Goal: Find specific page/section: Find specific page/section

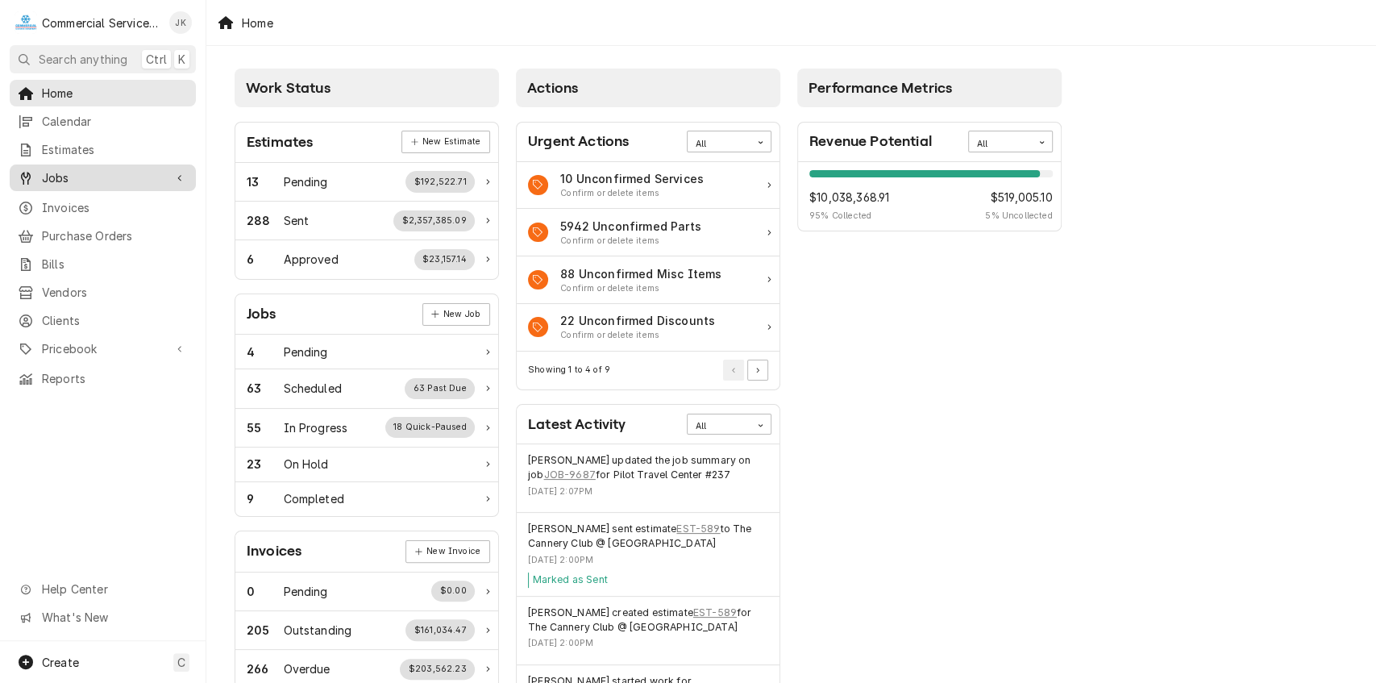
click at [96, 179] on span "Jobs" at bounding box center [103, 177] width 122 height 17
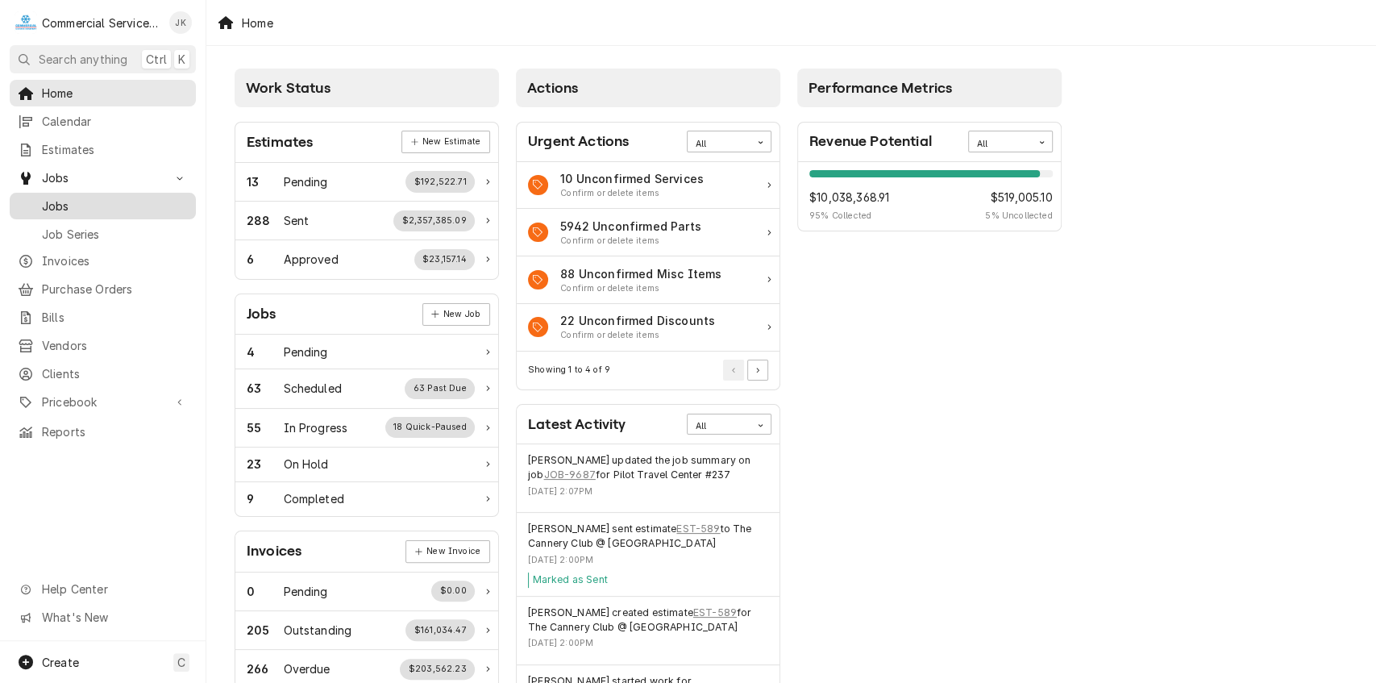
click at [100, 197] on span "Jobs" at bounding box center [115, 205] width 146 height 17
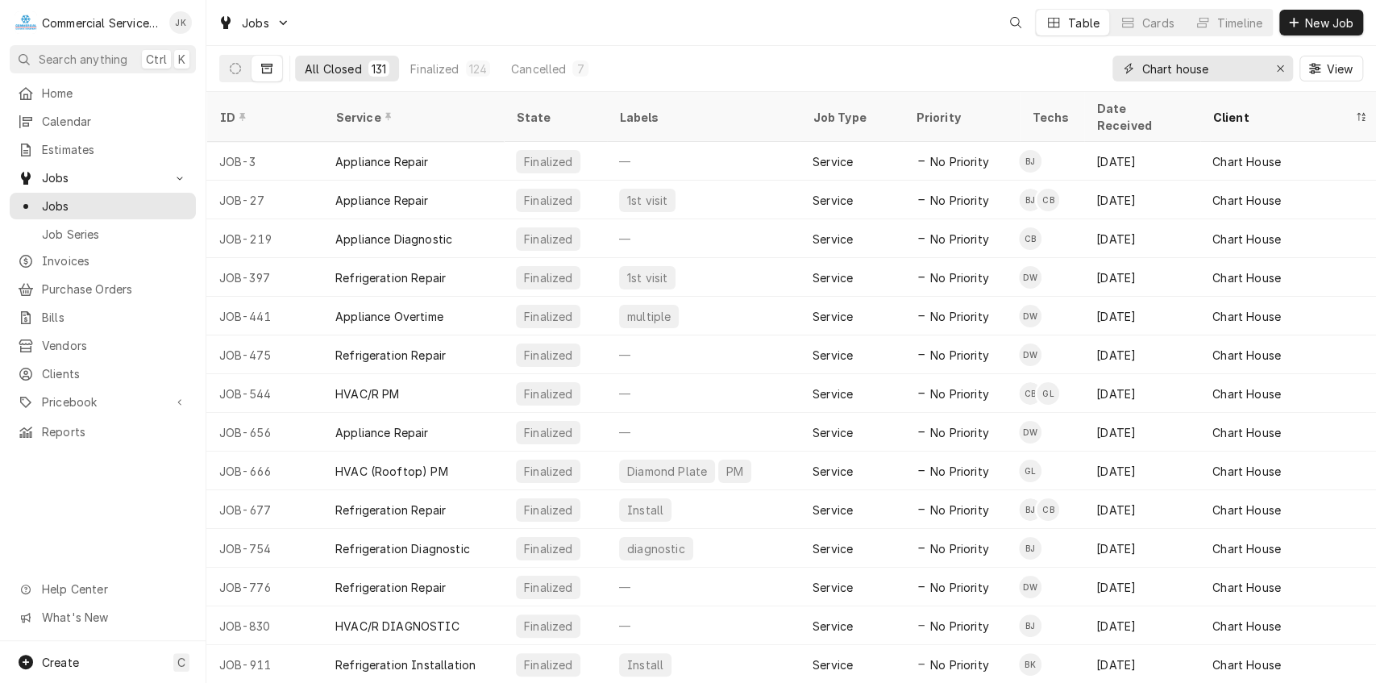
click at [1214, 62] on input "Chart house" at bounding box center [1201, 69] width 121 height 26
type input "C"
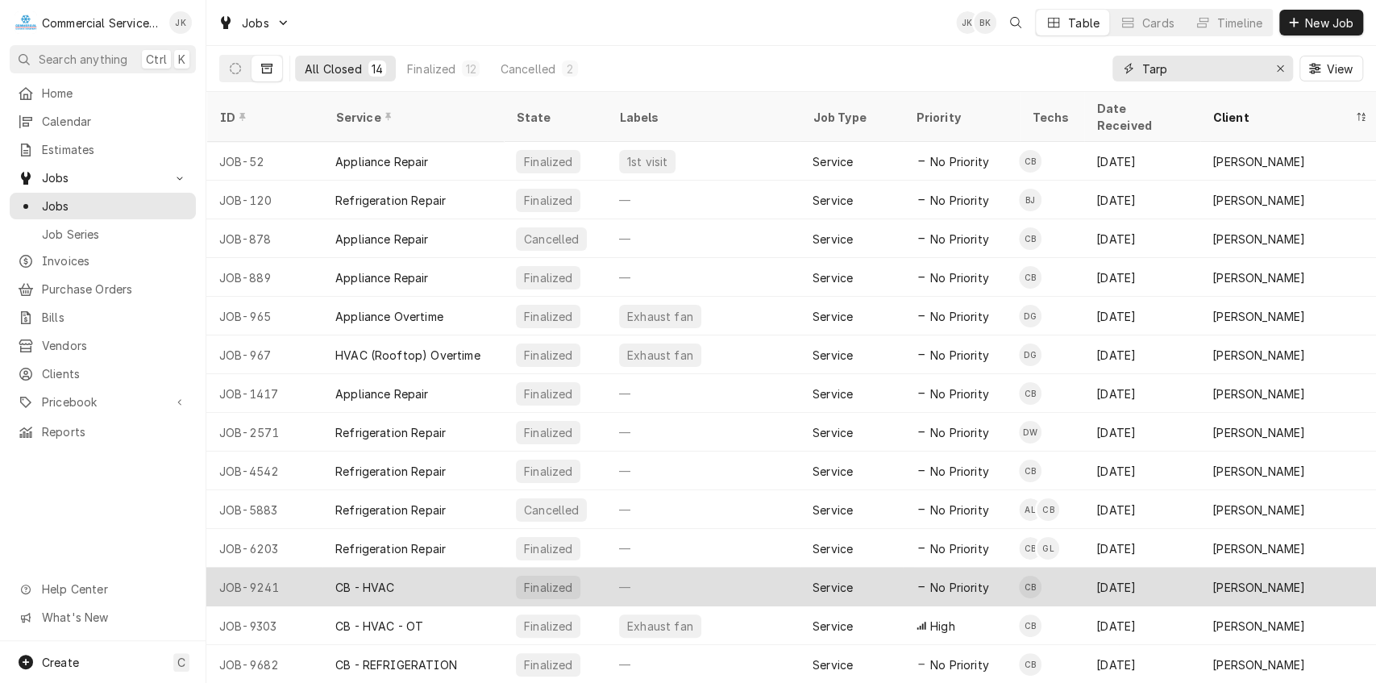
type input "Tarp"
click at [611, 567] on div "—" at bounding box center [702, 586] width 193 height 39
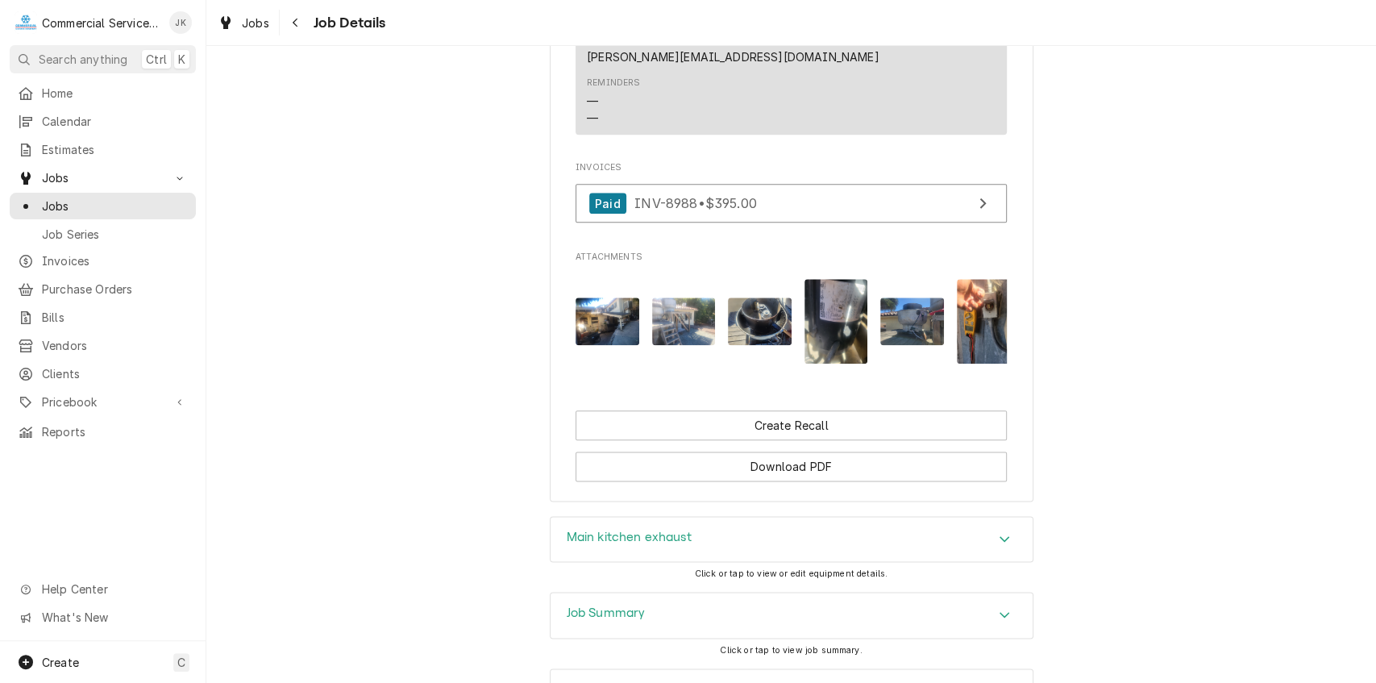
scroll to position [1263, 0]
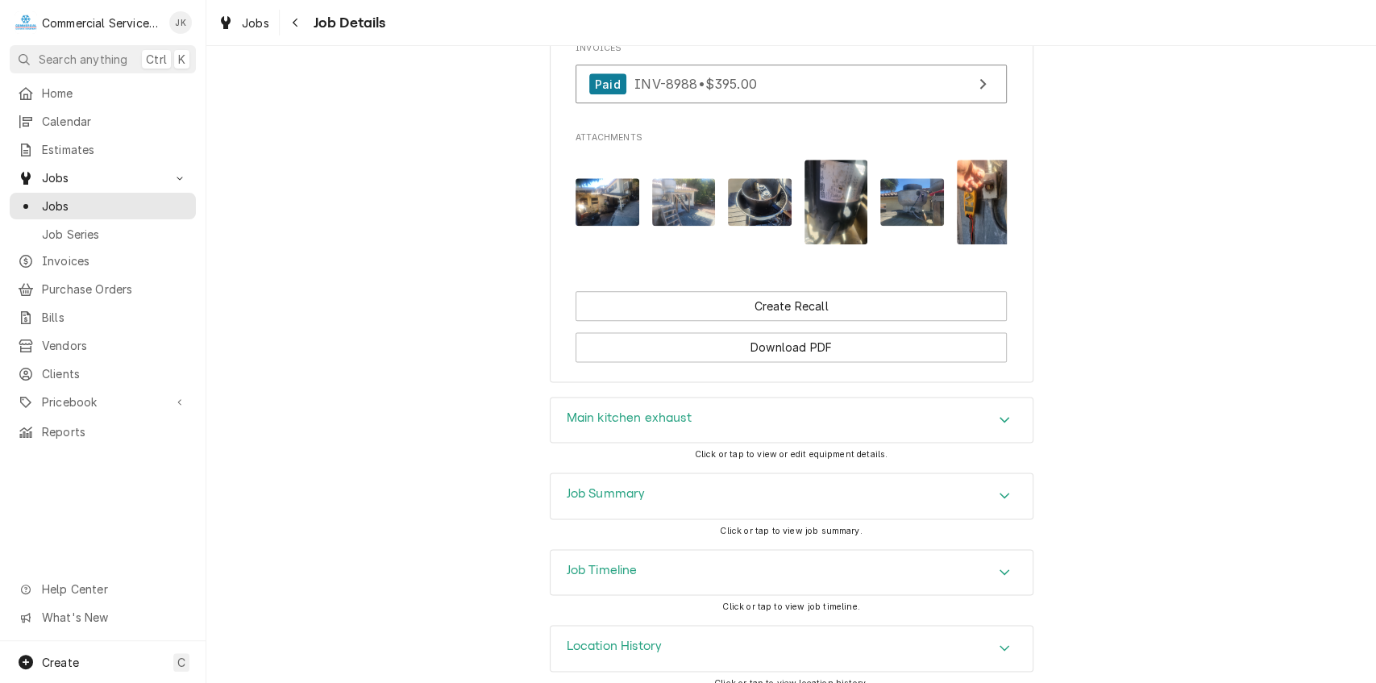
click at [605, 486] on h3 "Job Summary" at bounding box center [606, 493] width 79 height 15
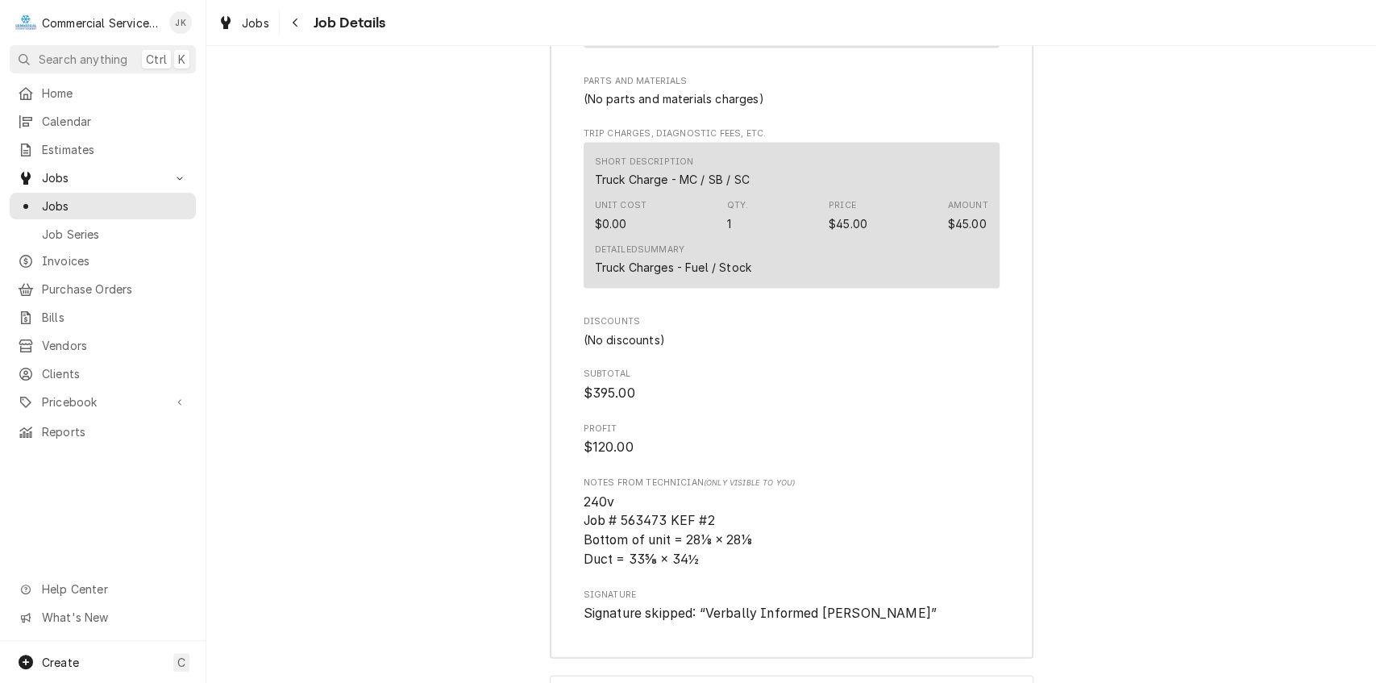
scroll to position [2334, 0]
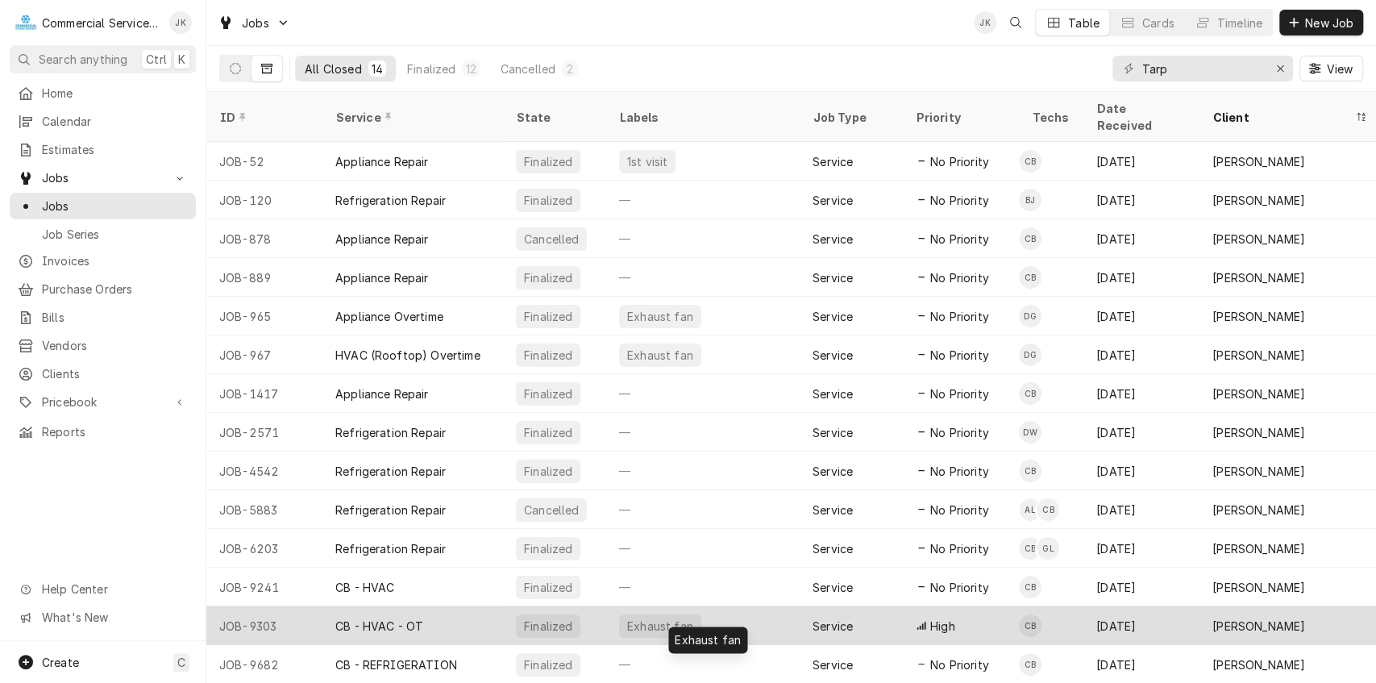
click at [671, 617] on div "Exhaust fan" at bounding box center [660, 625] width 69 height 17
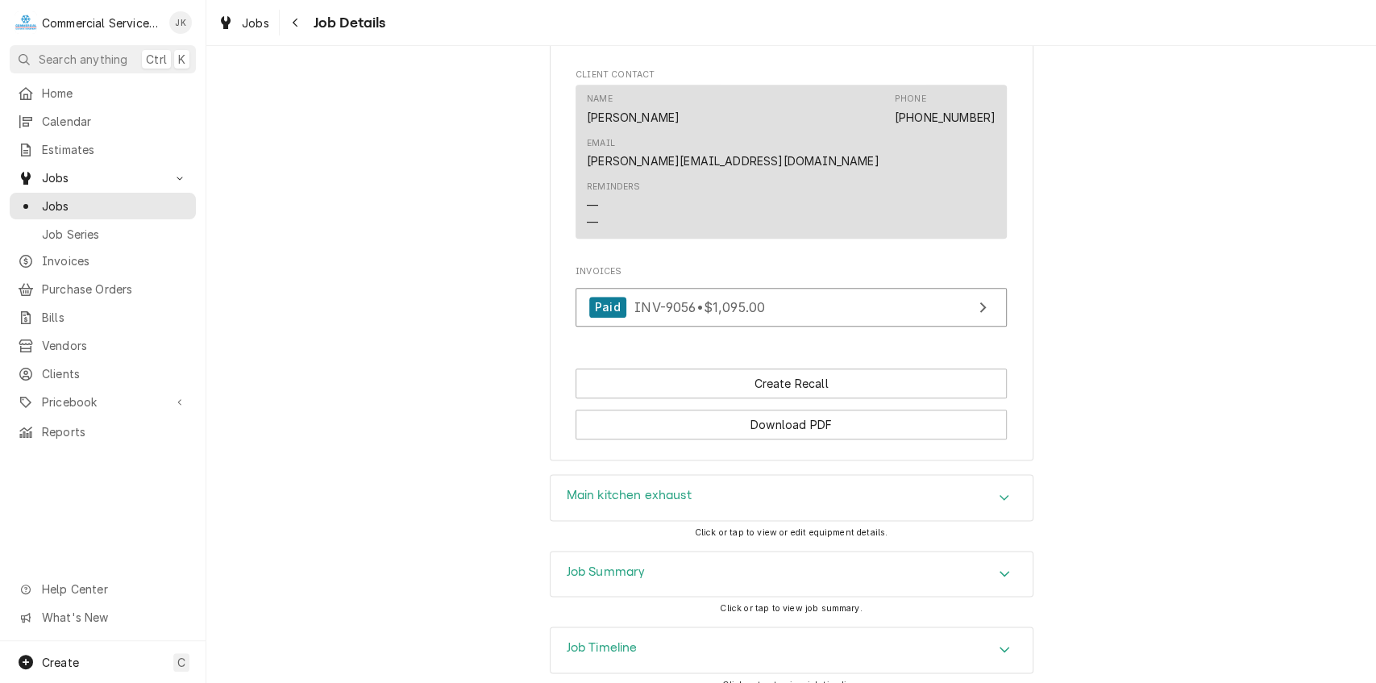
scroll to position [1169, 0]
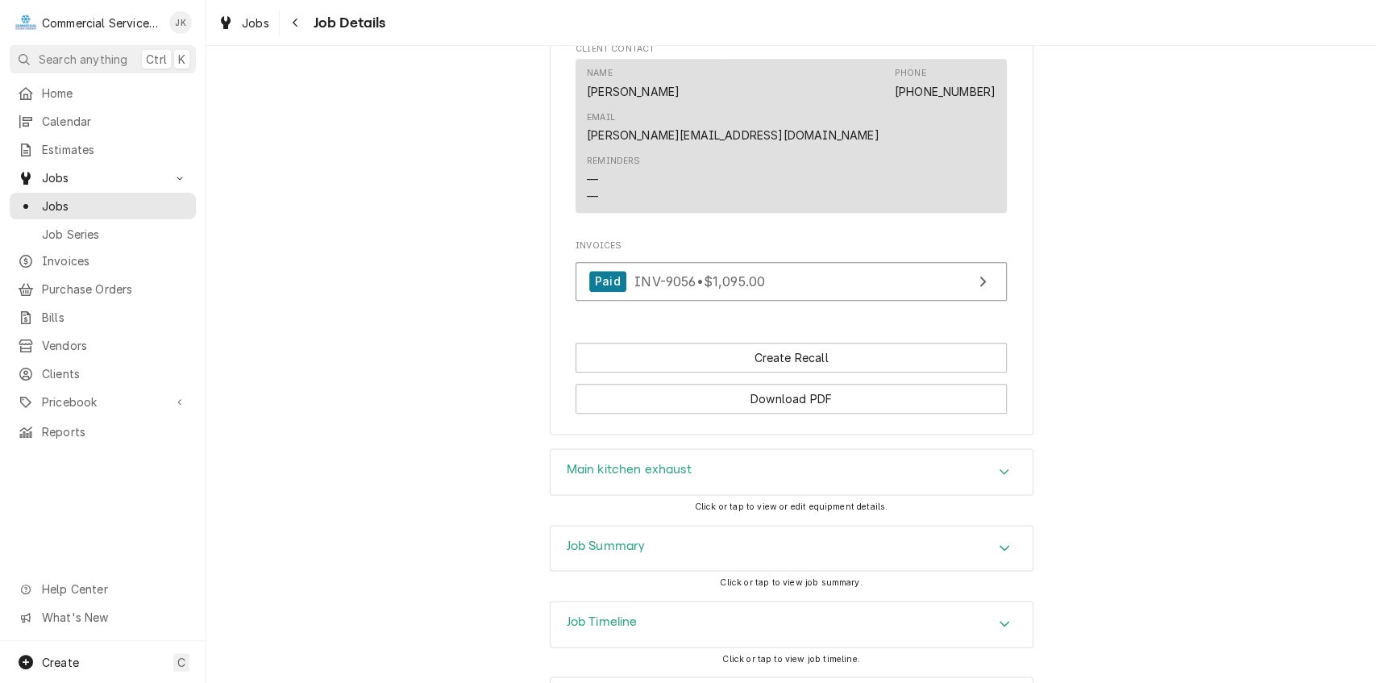
click at [709, 449] on div "Main kitchen exhaust" at bounding box center [792, 471] width 482 height 45
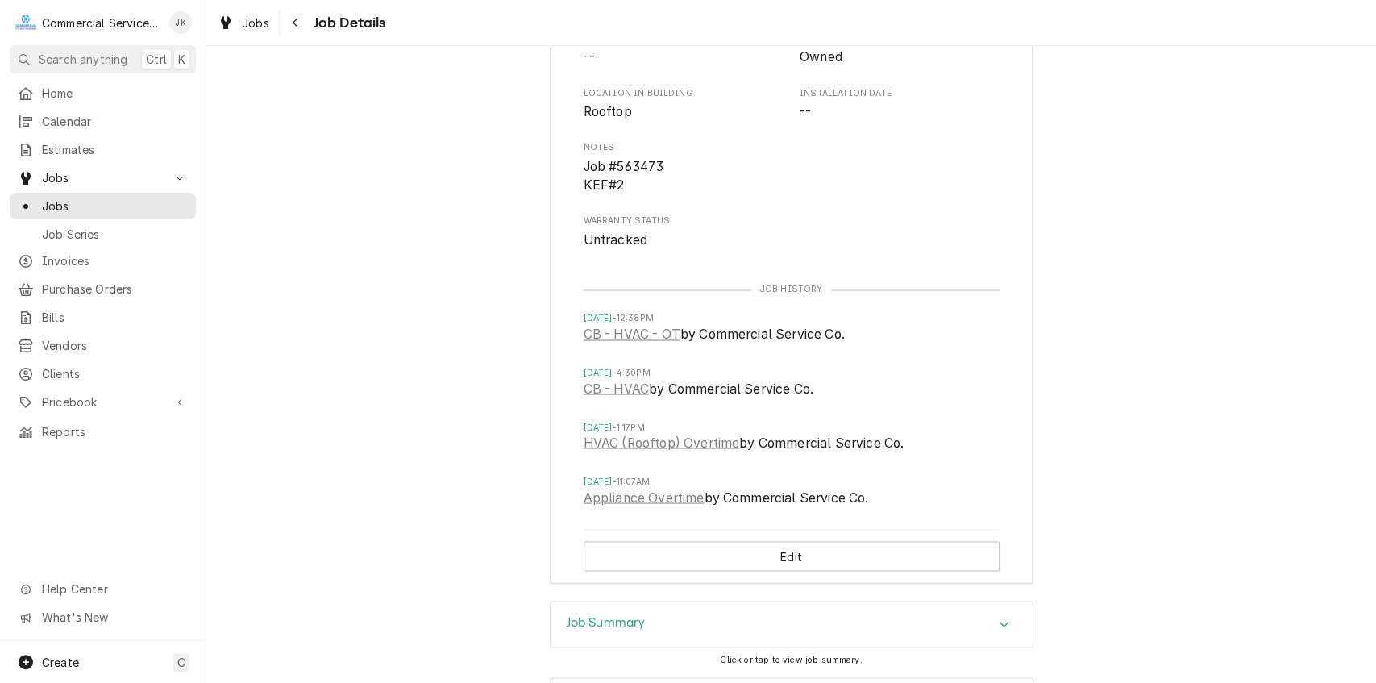
scroll to position [1833, 0]
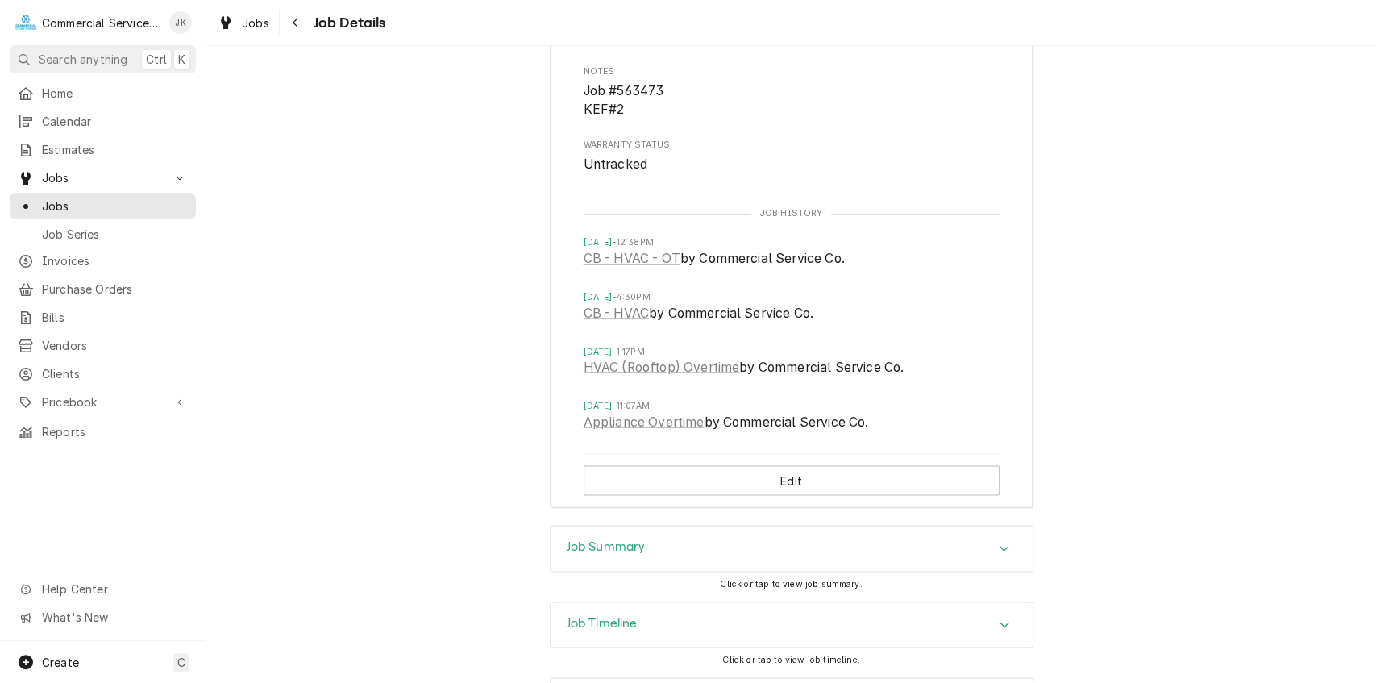
click at [680, 526] on div "Job Summary" at bounding box center [792, 548] width 482 height 45
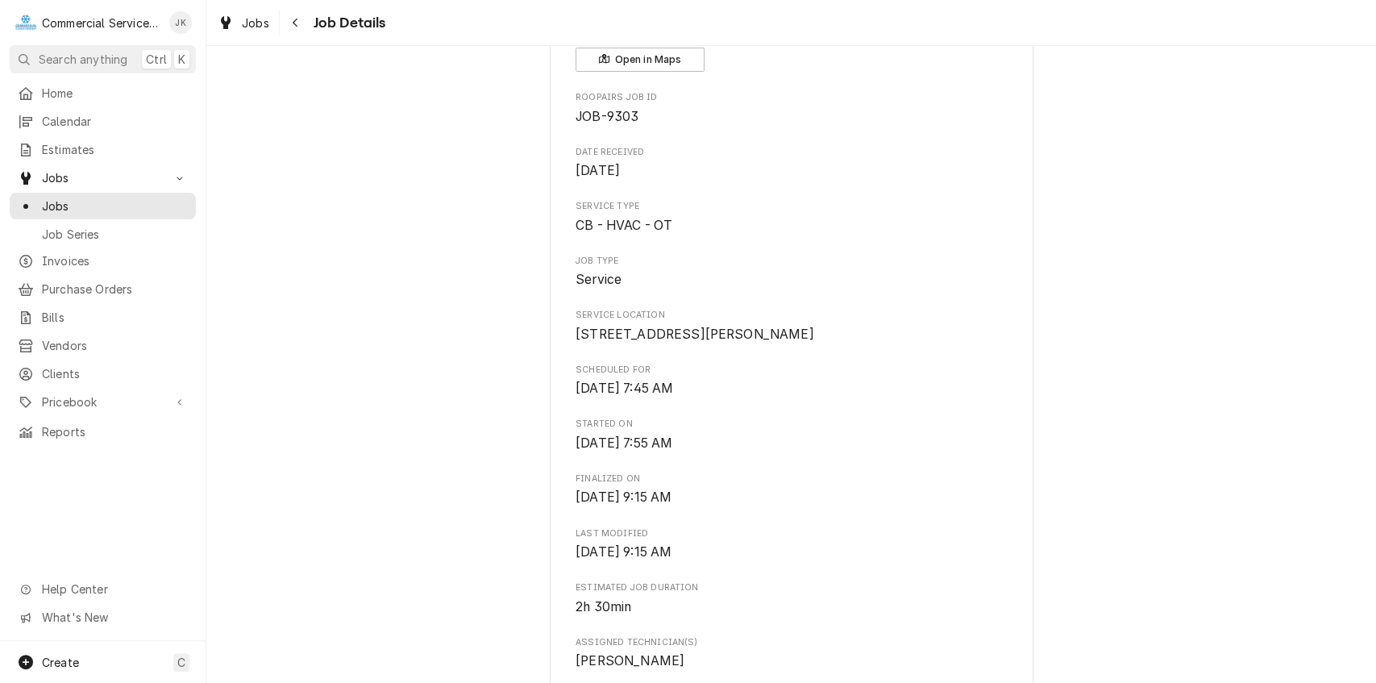
scroll to position [0, 0]
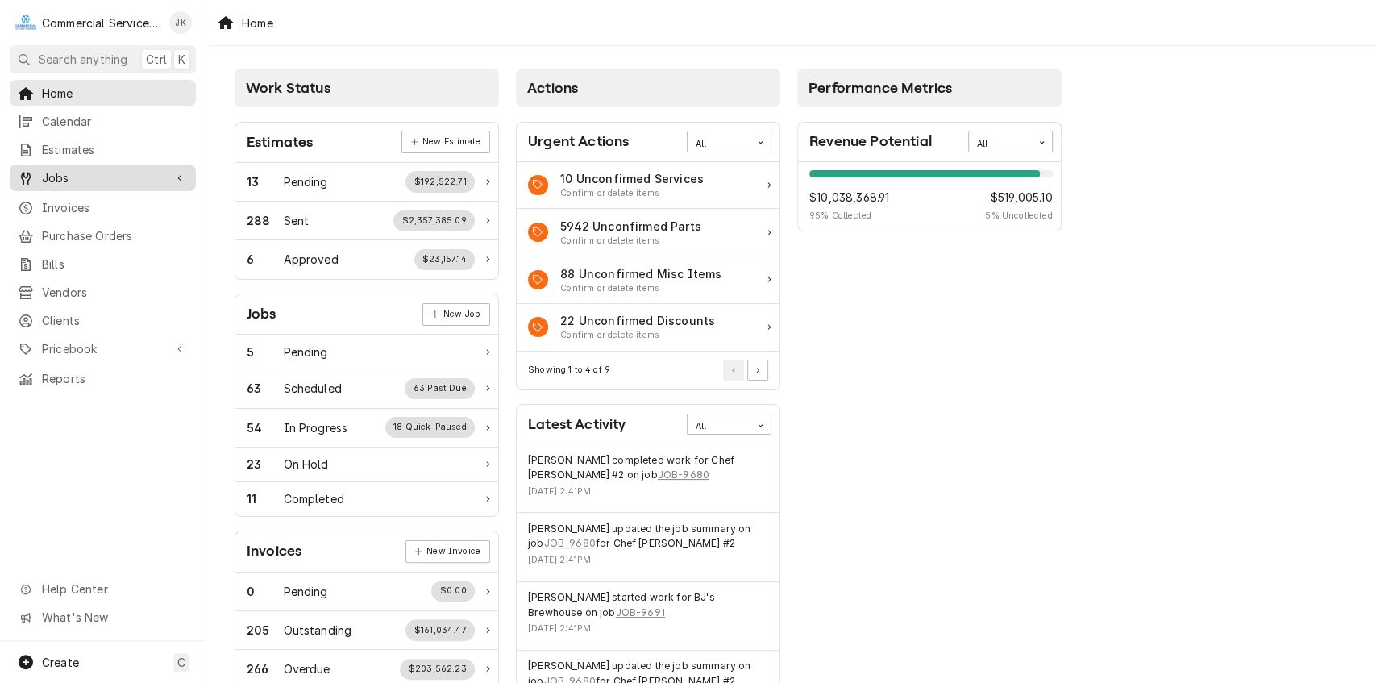
click at [87, 169] on span "Jobs" at bounding box center [103, 177] width 122 height 17
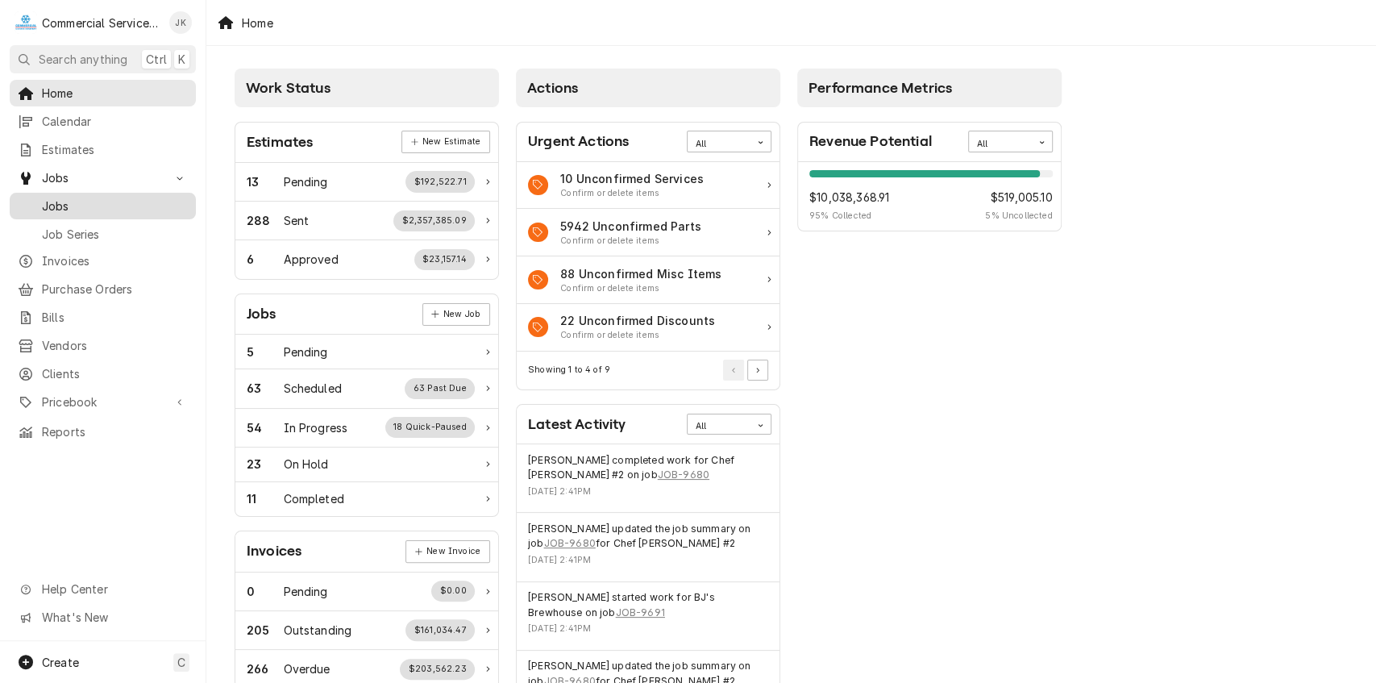
click at [70, 200] on span "Jobs" at bounding box center [115, 205] width 146 height 17
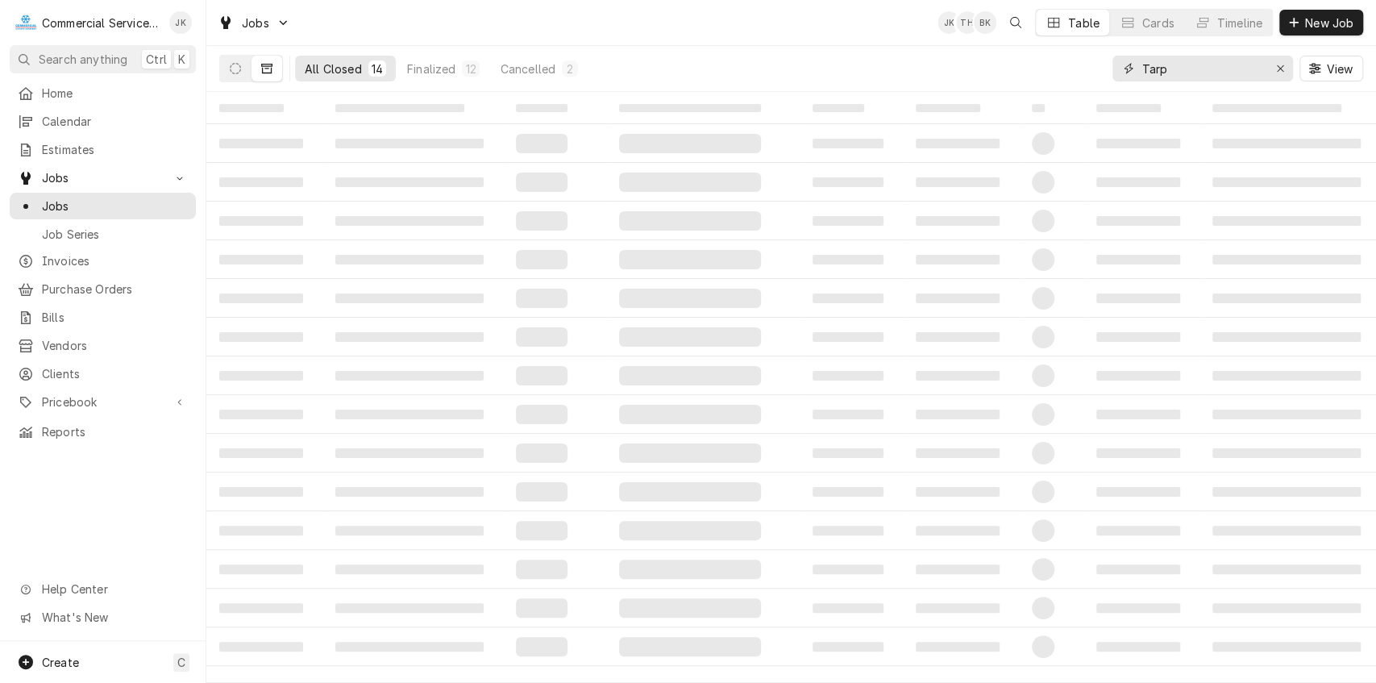
click at [1175, 72] on input "Tarp" at bounding box center [1201, 69] width 121 height 26
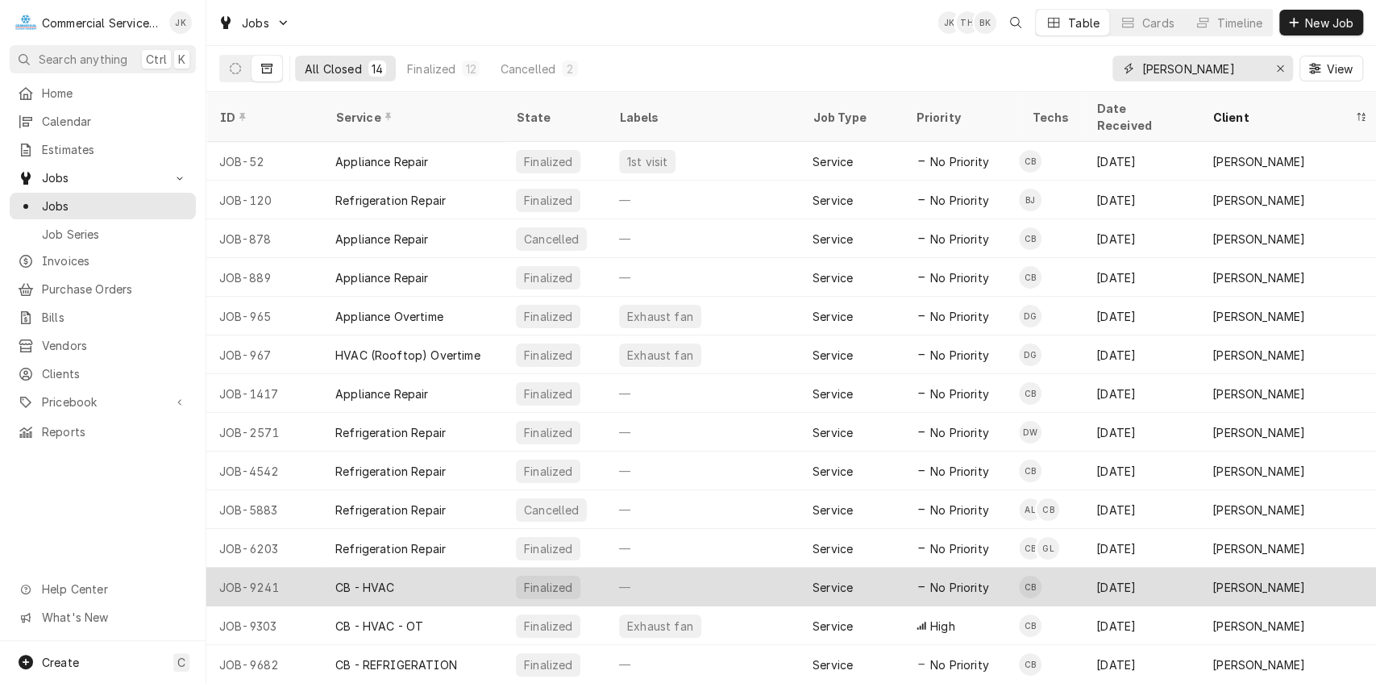
type input "Tarpy"
click at [648, 568] on div "—" at bounding box center [702, 586] width 193 height 39
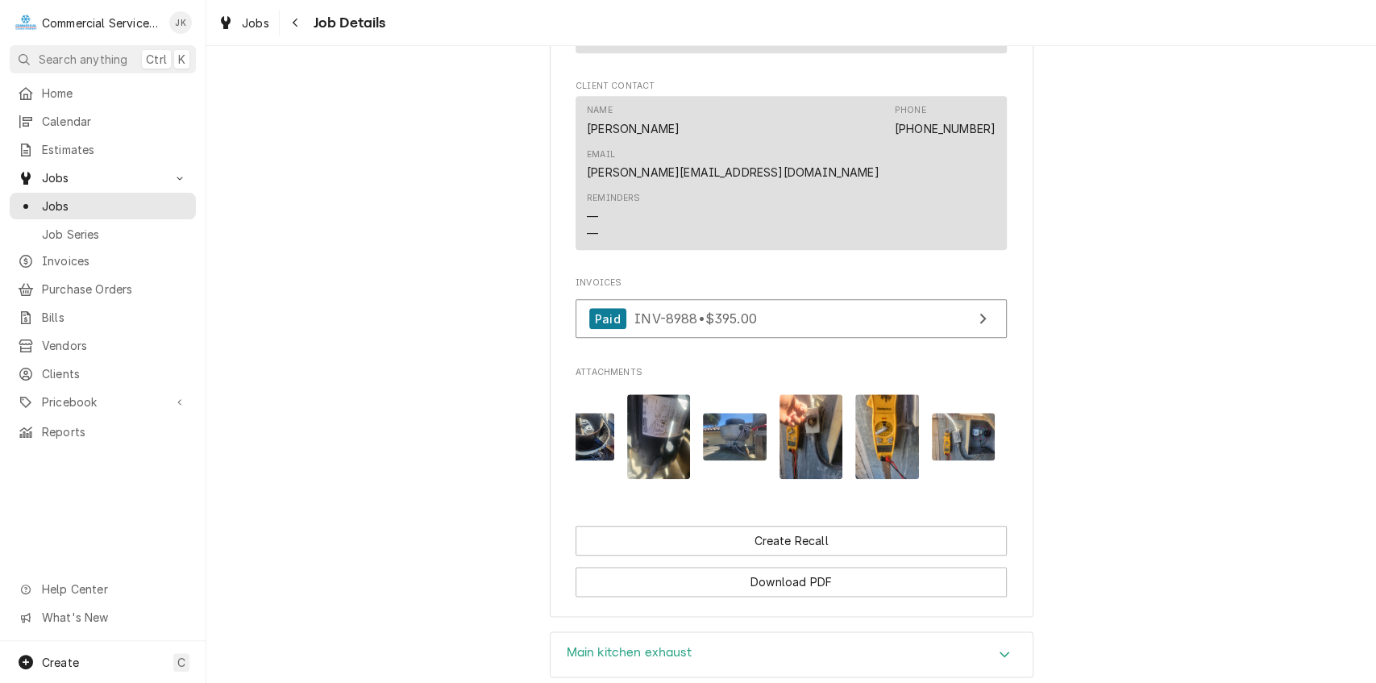
scroll to position [1197, 0]
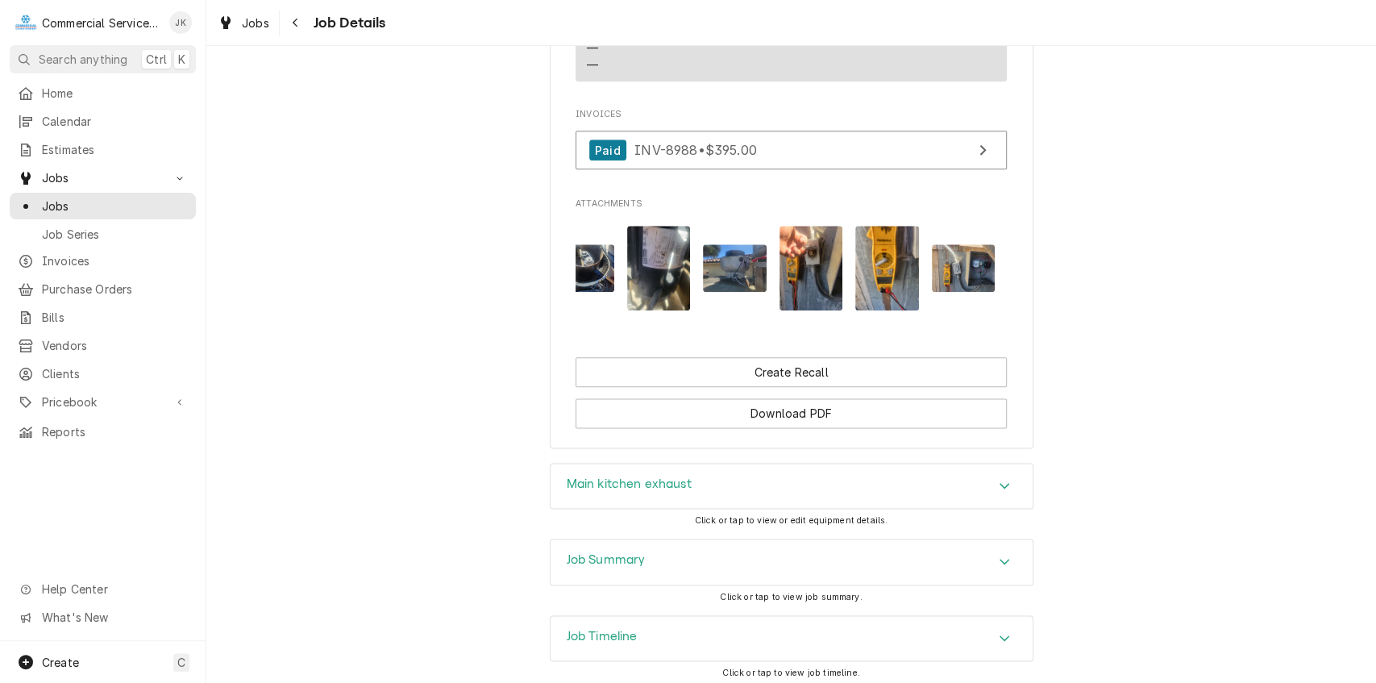
click at [661, 476] on h3 "Main kitchen exhaust" at bounding box center [629, 483] width 125 height 15
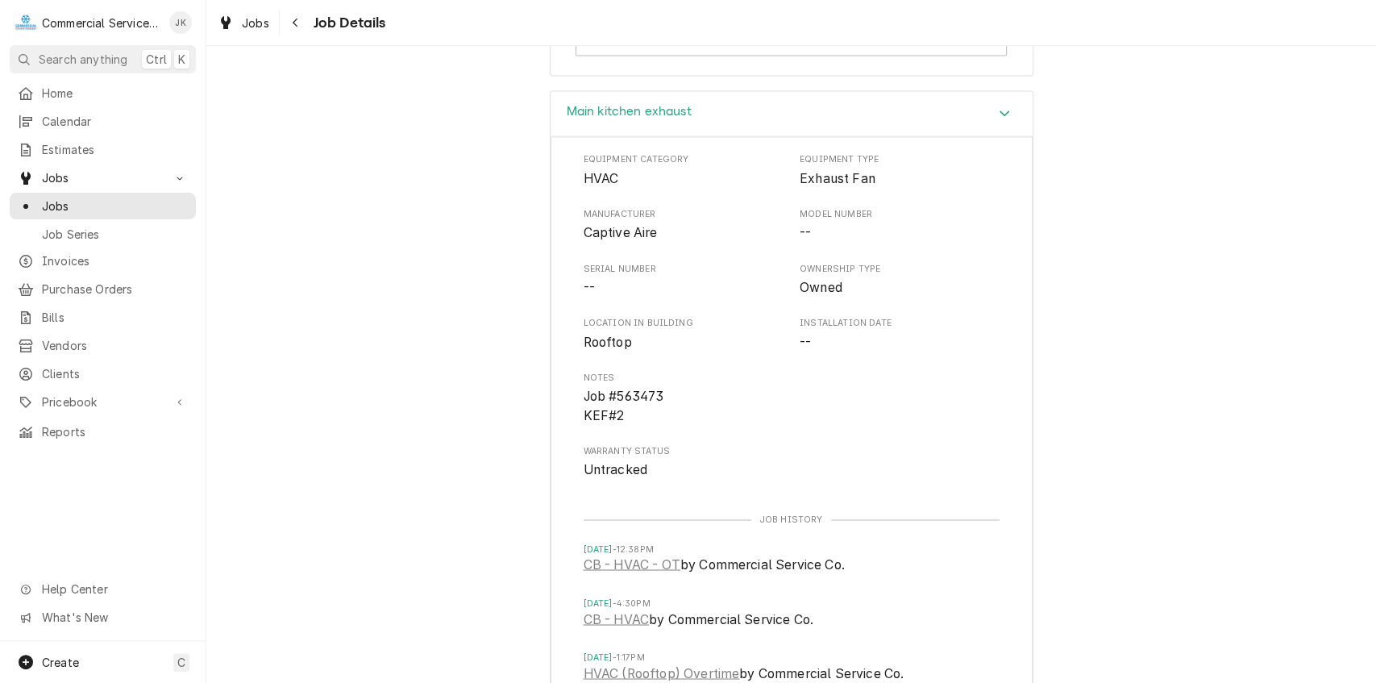
scroll to position [1927, 0]
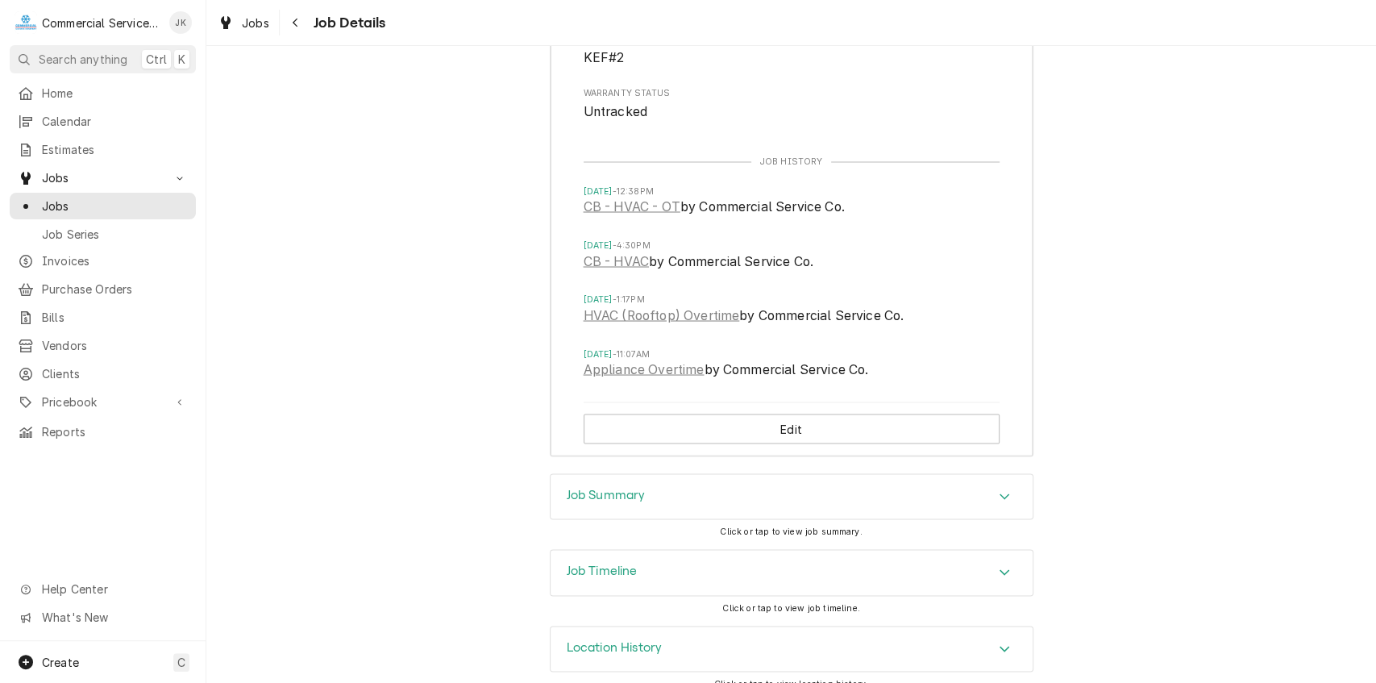
click at [632, 487] on div "Job Summary" at bounding box center [606, 496] width 79 height 19
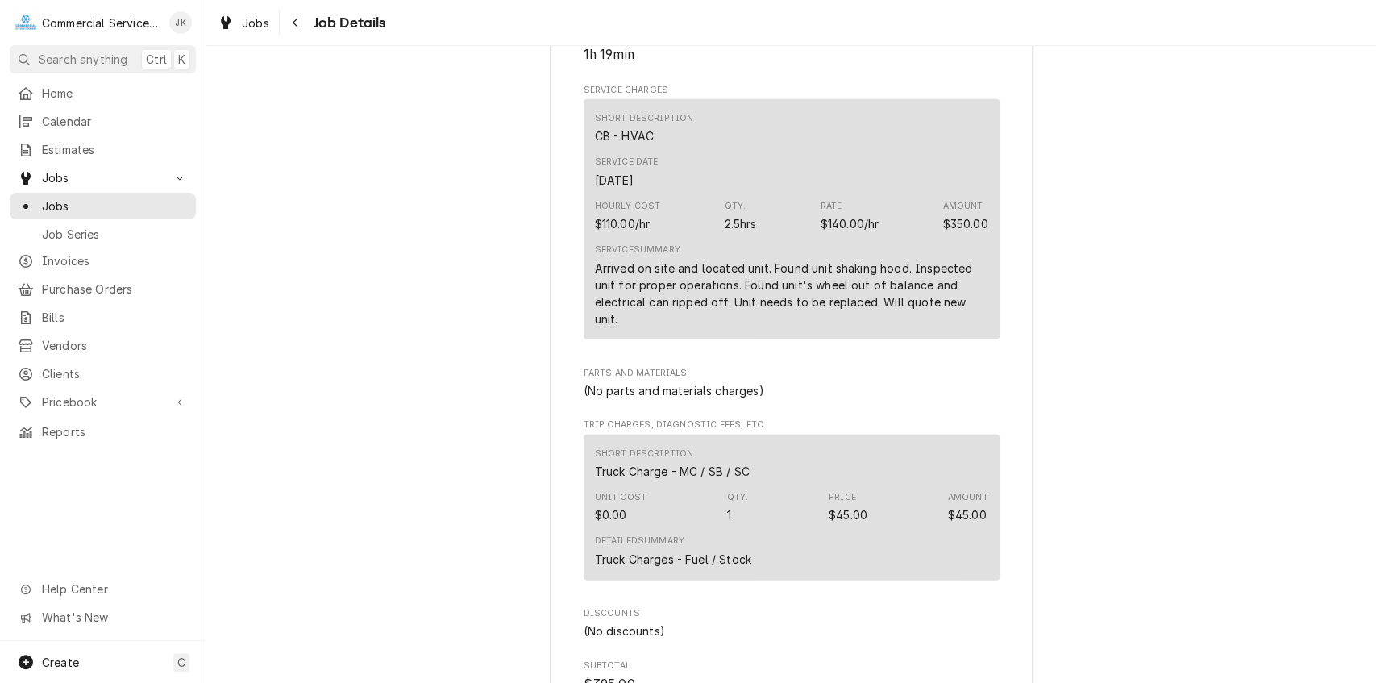
scroll to position [2446, 0]
